Goal: Information Seeking & Learning: Learn about a topic

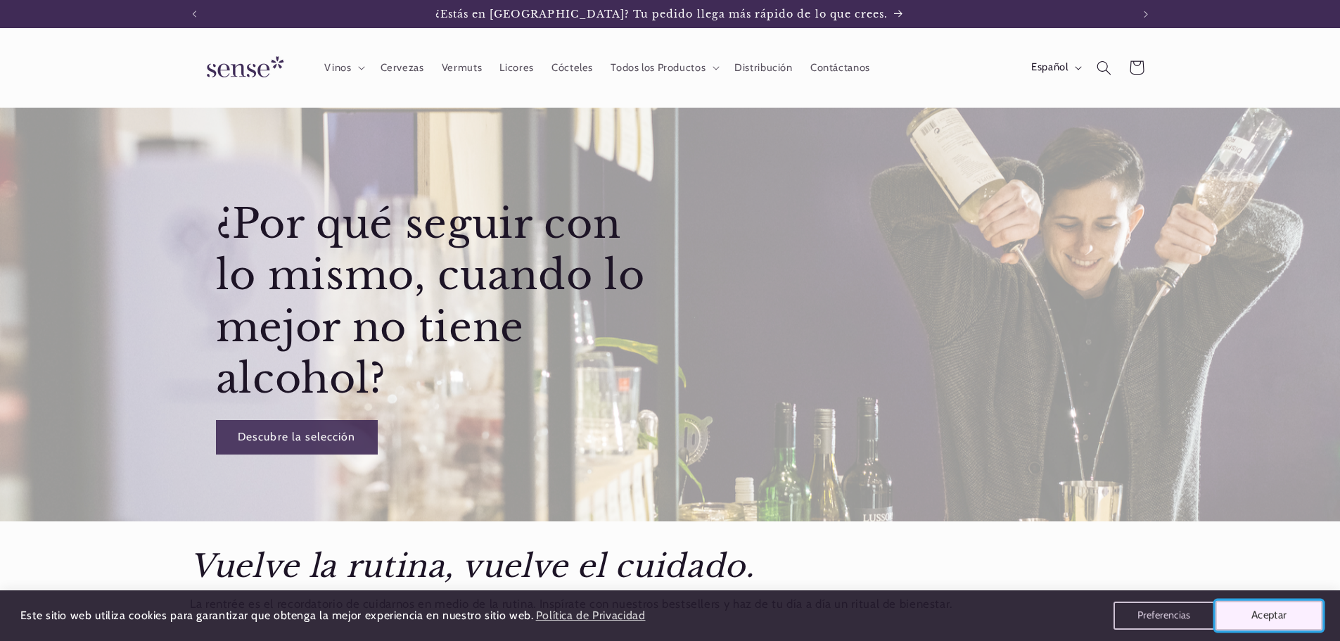
click at [1283, 615] on button "Aceptar" at bounding box center [1270, 616] width 108 height 30
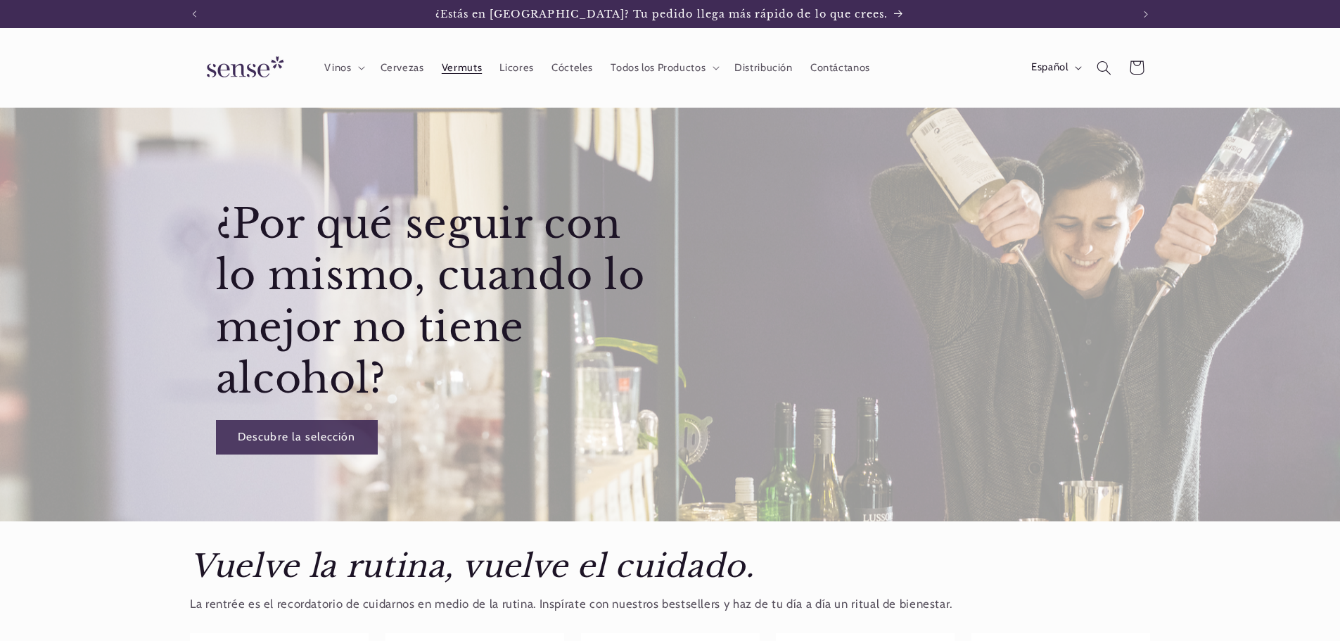
click at [455, 74] on span "Vermuts" at bounding box center [462, 67] width 40 height 13
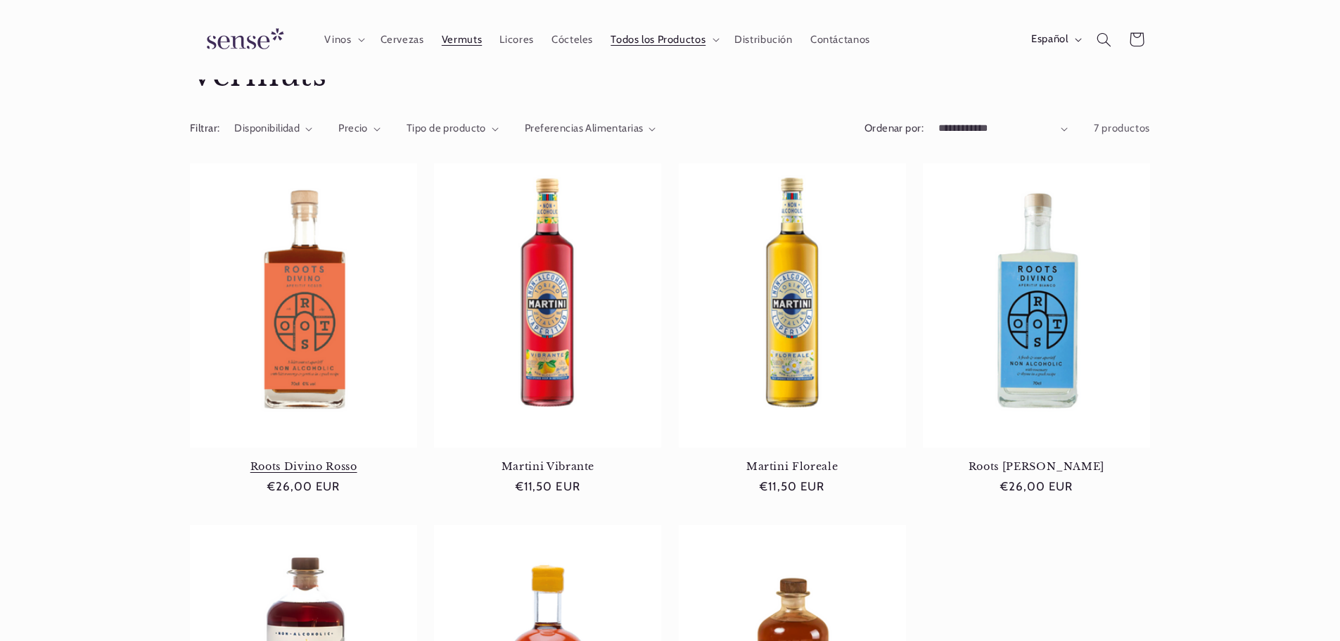
click at [319, 460] on link "Roots Divino Rosso" at bounding box center [303, 466] width 227 height 13
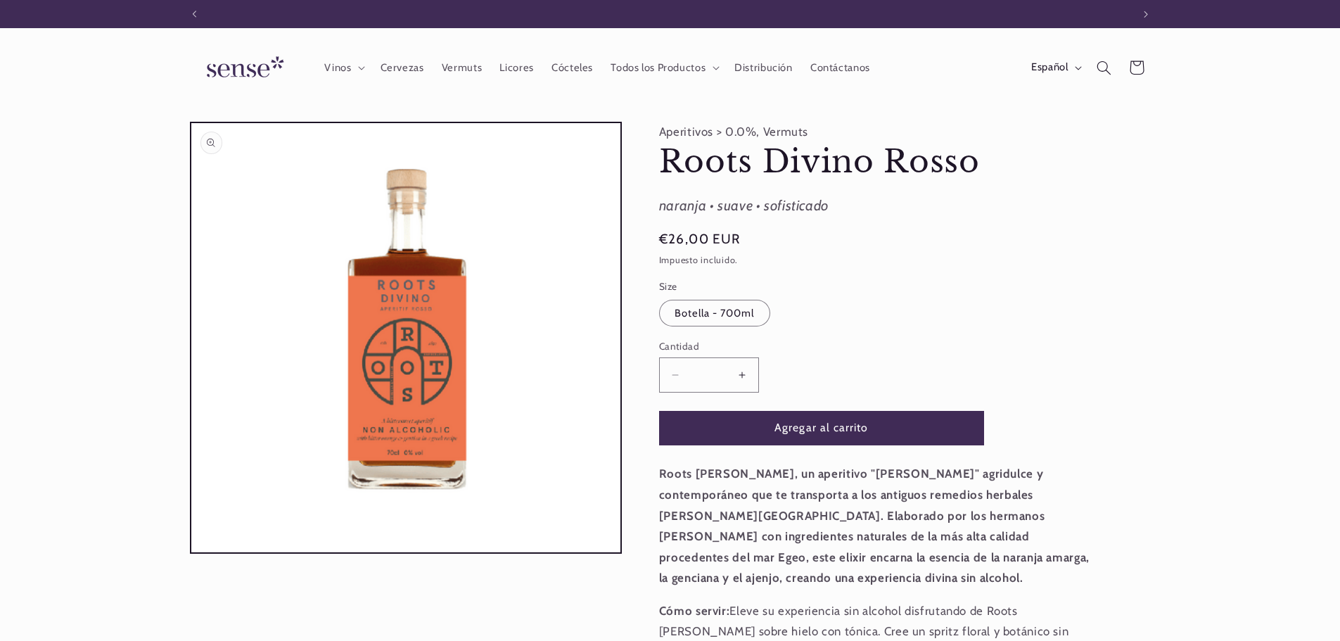
scroll to position [0, 937]
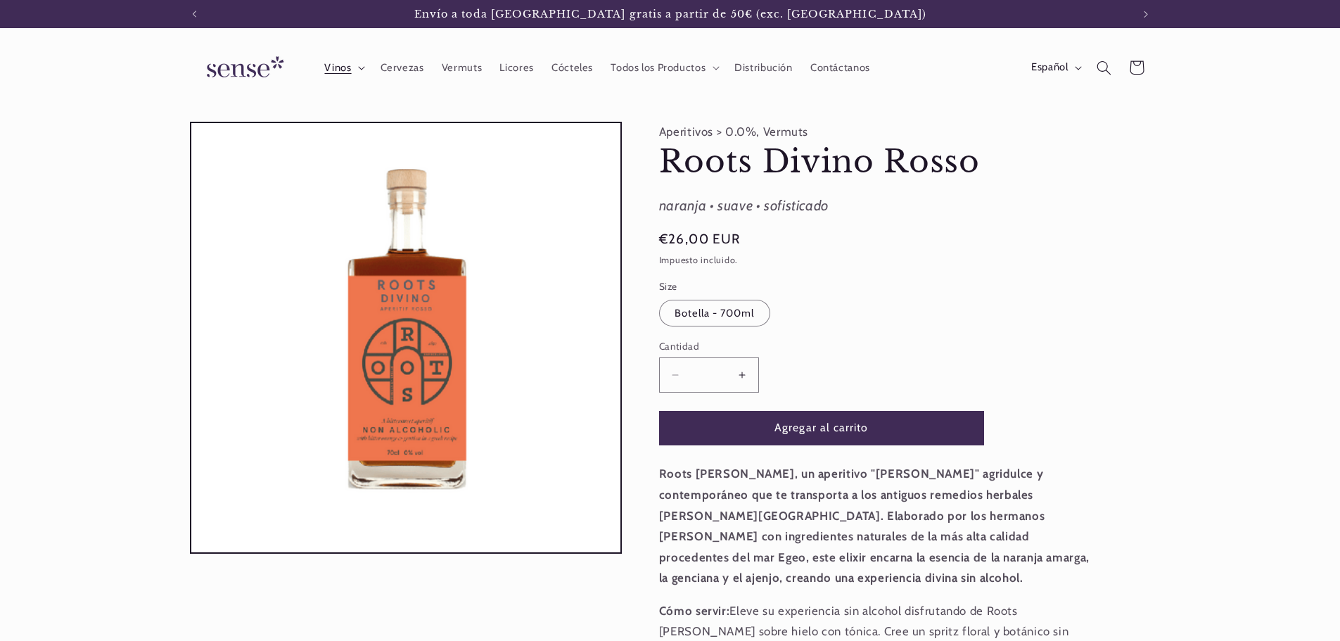
click at [340, 66] on span "Vinos" at bounding box center [337, 67] width 27 height 13
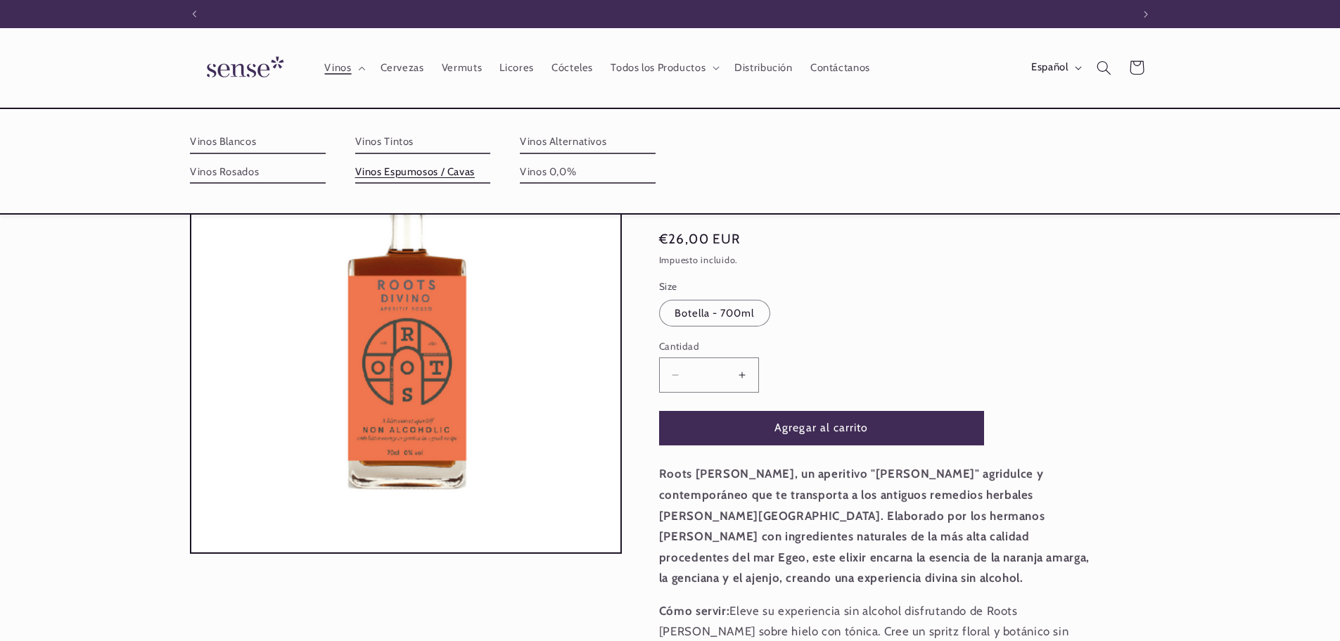
click at [430, 179] on link "Vinos Espumosos / Cavas" at bounding box center [423, 172] width 136 height 23
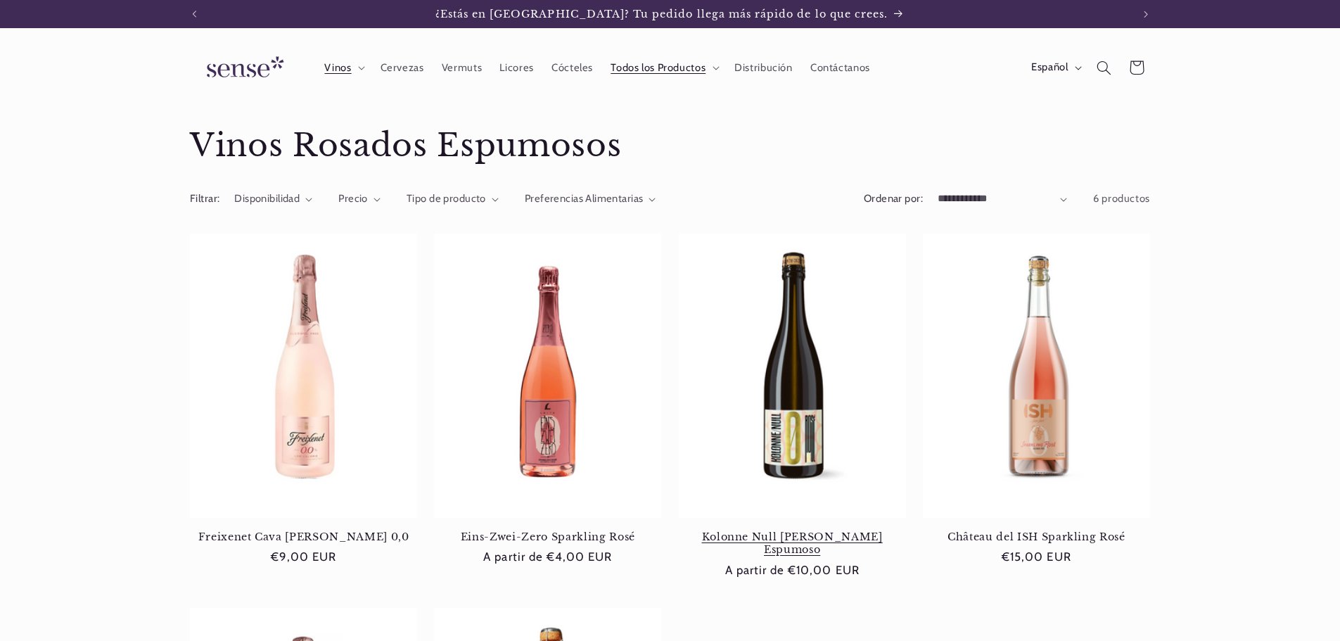
click at [750, 531] on link "Kolonne Null Rose Espumoso" at bounding box center [792, 544] width 227 height 26
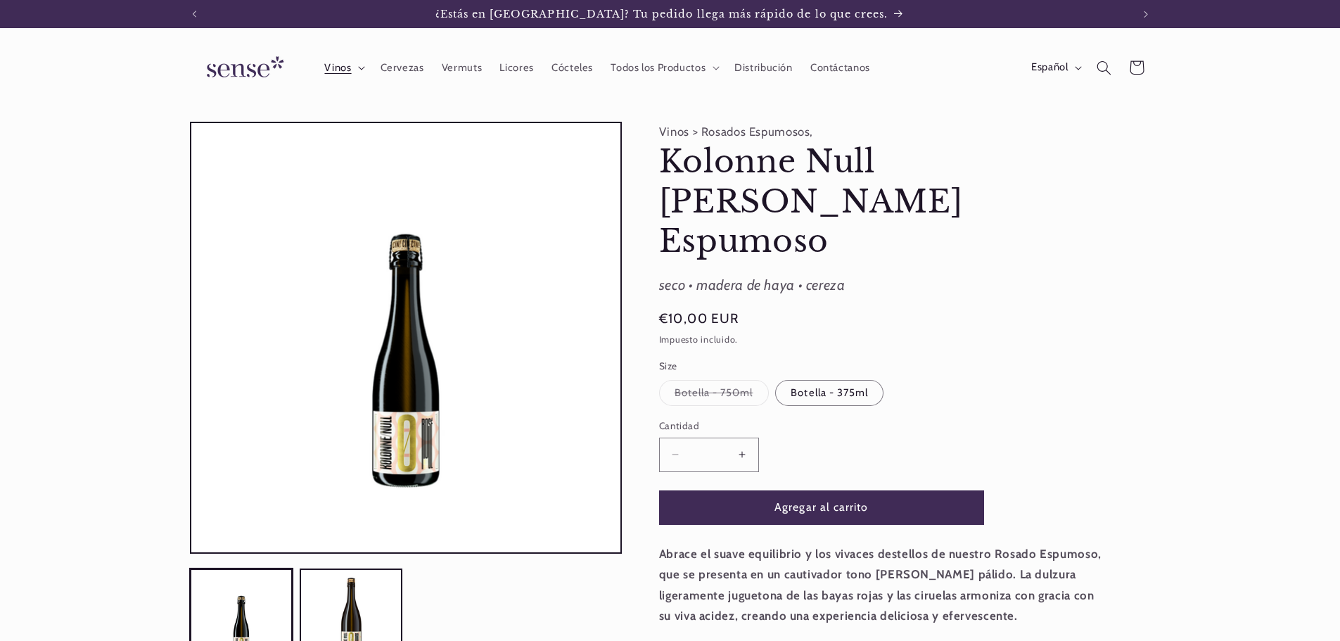
click at [327, 66] on span "Vinos" at bounding box center [337, 67] width 27 height 13
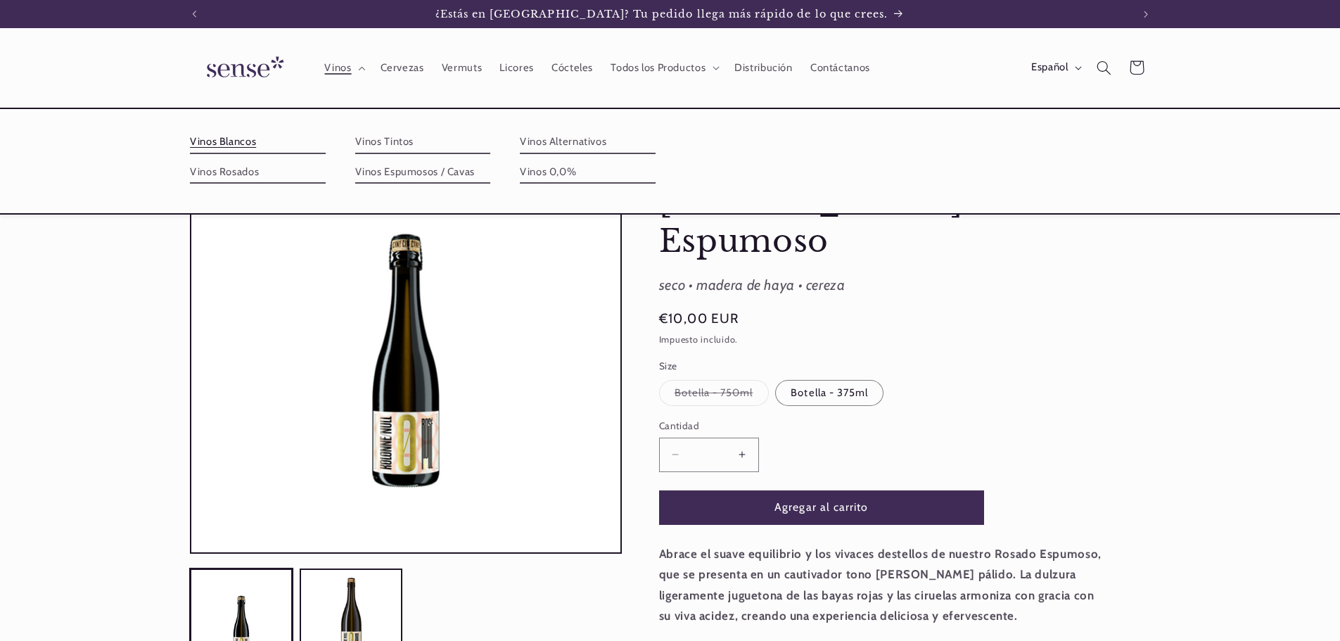
click at [247, 144] on link "Vinos Blancos" at bounding box center [258, 142] width 136 height 23
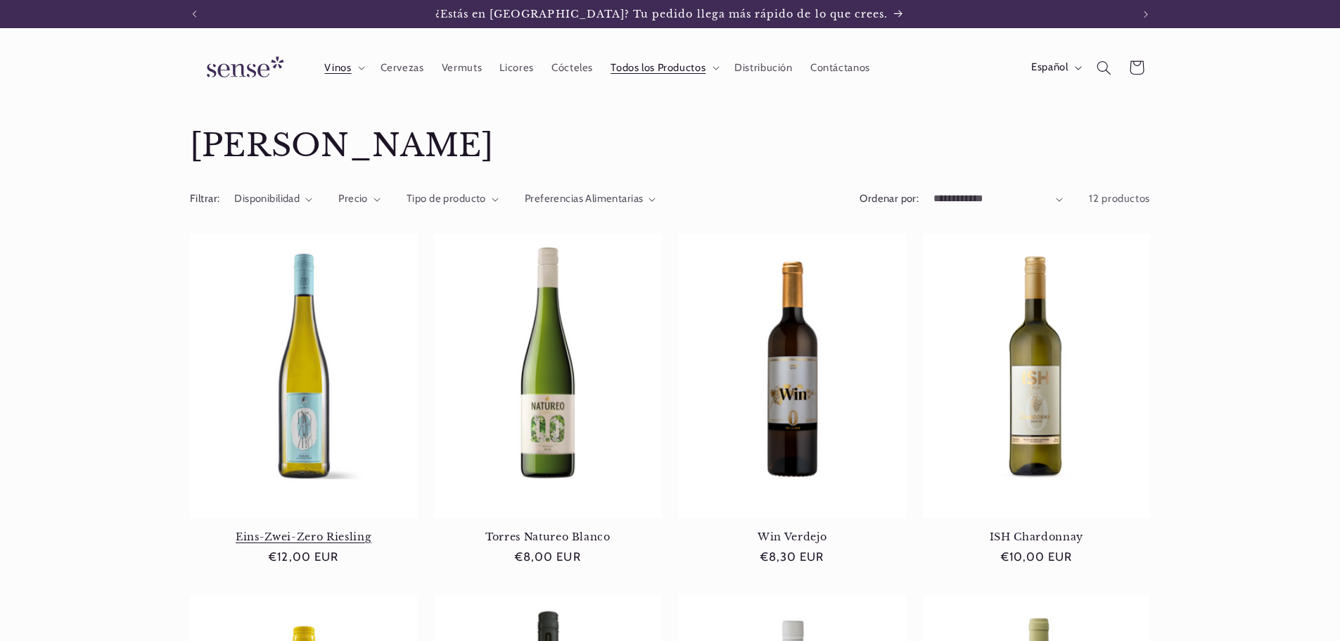
click at [288, 531] on link "Eins-Zwei-Zero Riesling" at bounding box center [303, 537] width 227 height 13
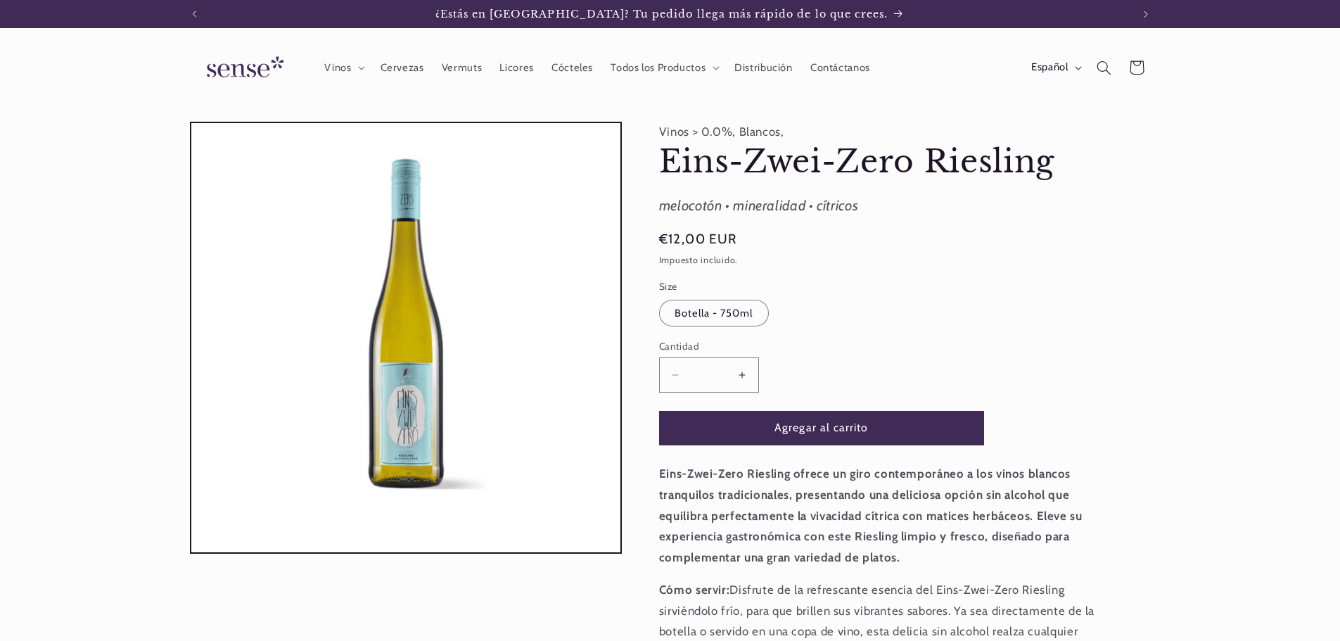
scroll to position [422, 0]
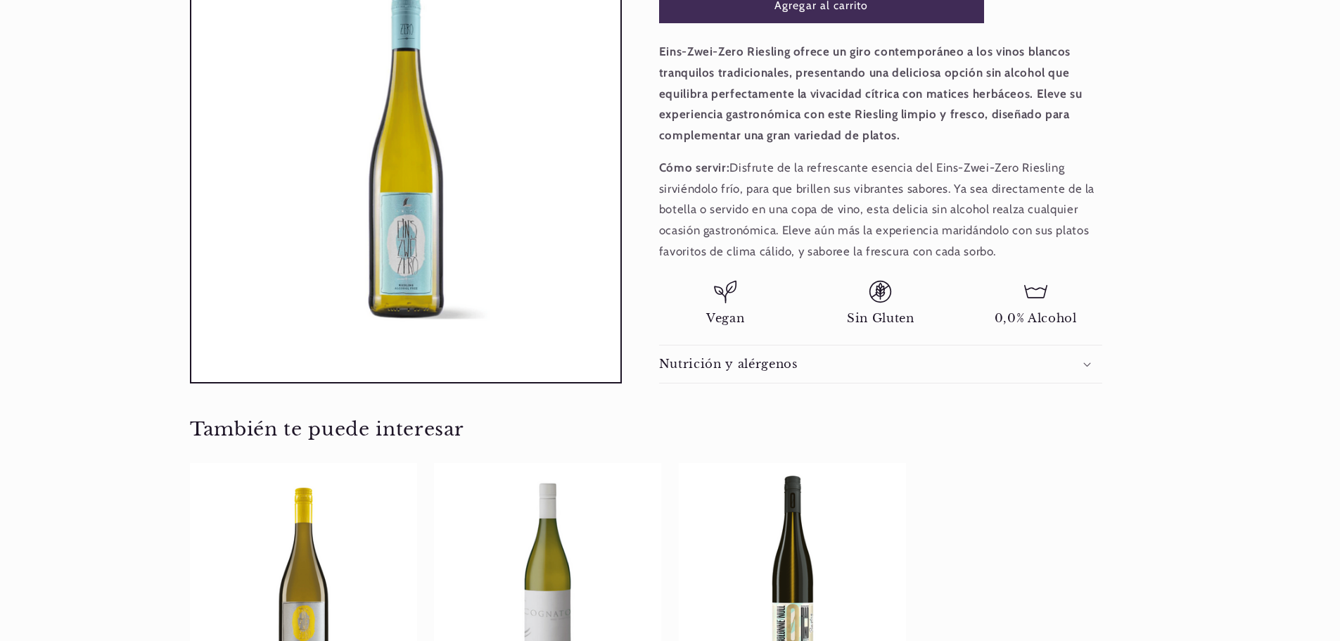
click at [1084, 351] on summary "Nutrición y alérgenos" at bounding box center [880, 363] width 443 height 37
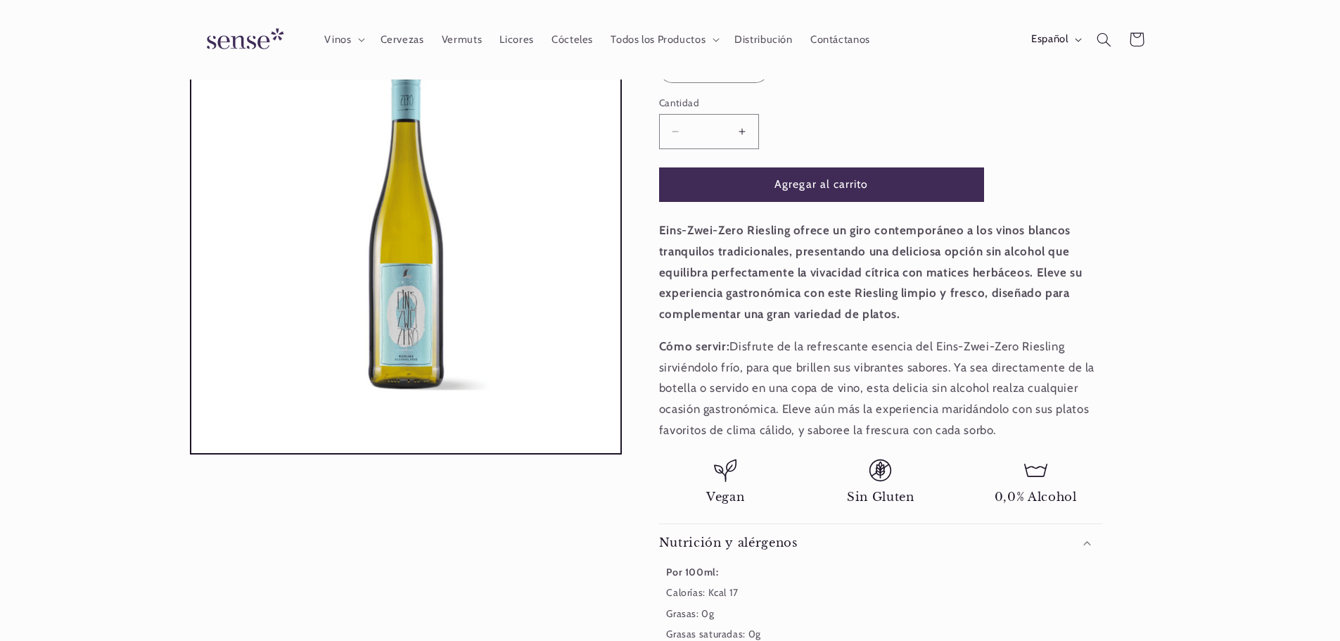
scroll to position [0, 0]
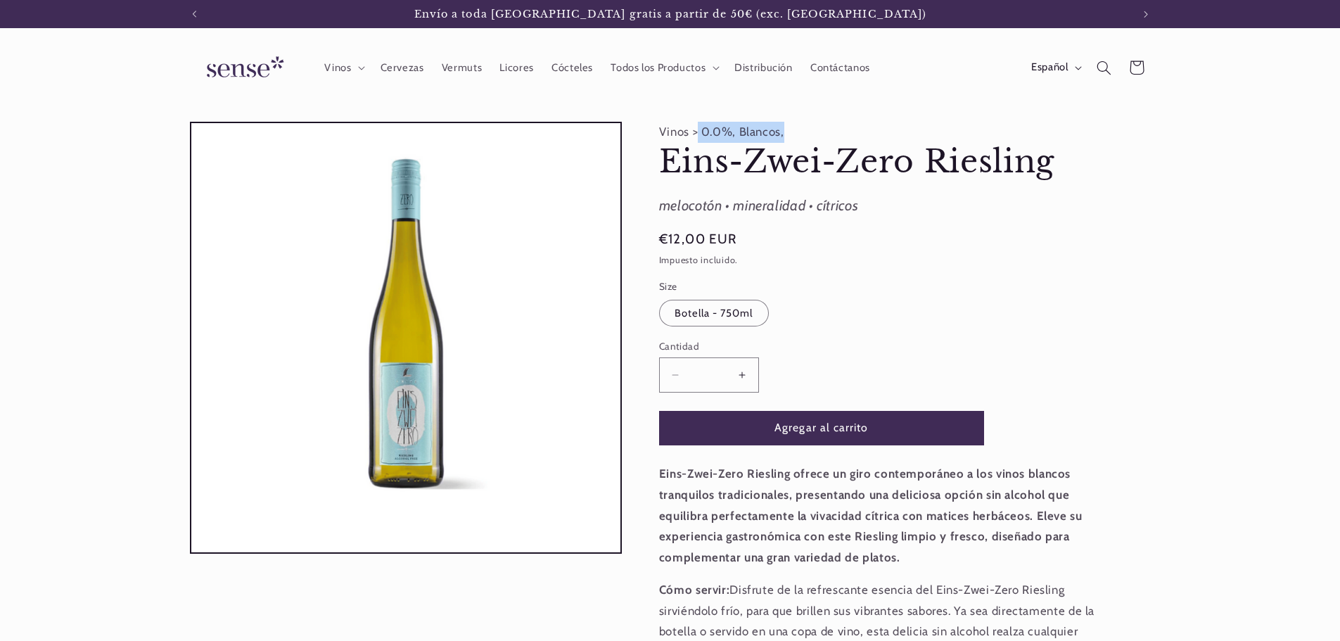
drag, startPoint x: 816, startPoint y: 134, endPoint x: 696, endPoint y: 139, distance: 120.5
click at [696, 139] on product-info "Vinos > 0.0%, Blancos, Eins-Zwei-Zero Riesling Eins-Zwei-Zero Riesling melocotó…" at bounding box center [880, 584] width 443 height 924
